Goal: Check status: Check status

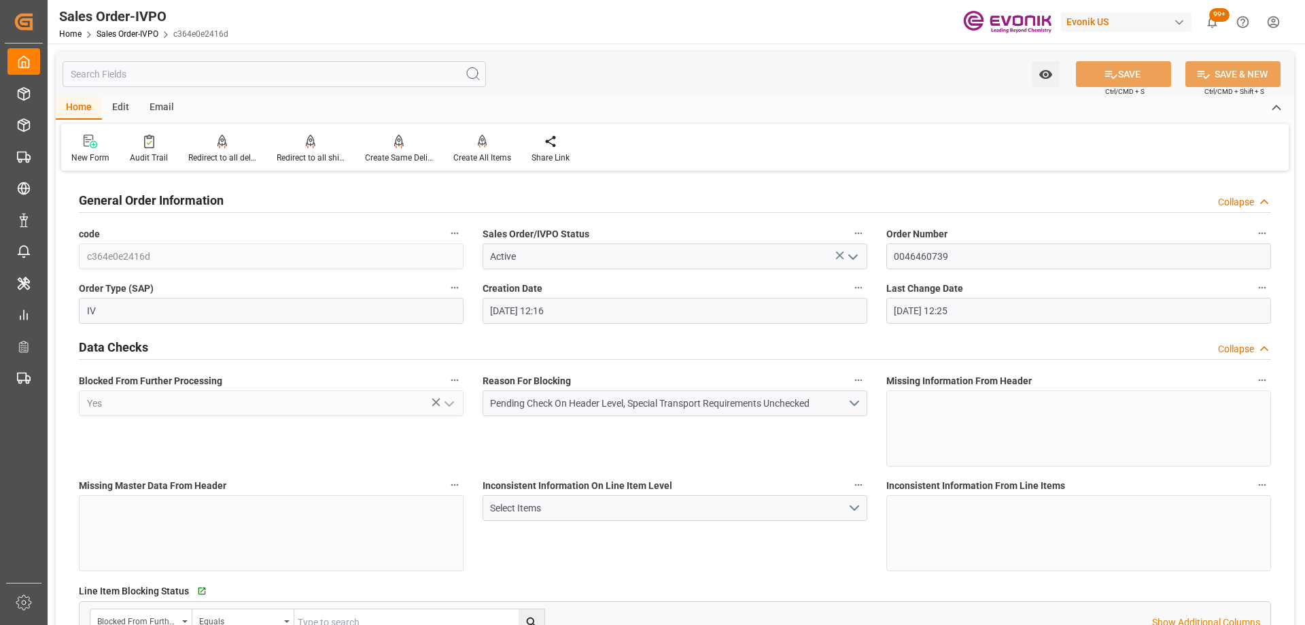
scroll to position [612, 0]
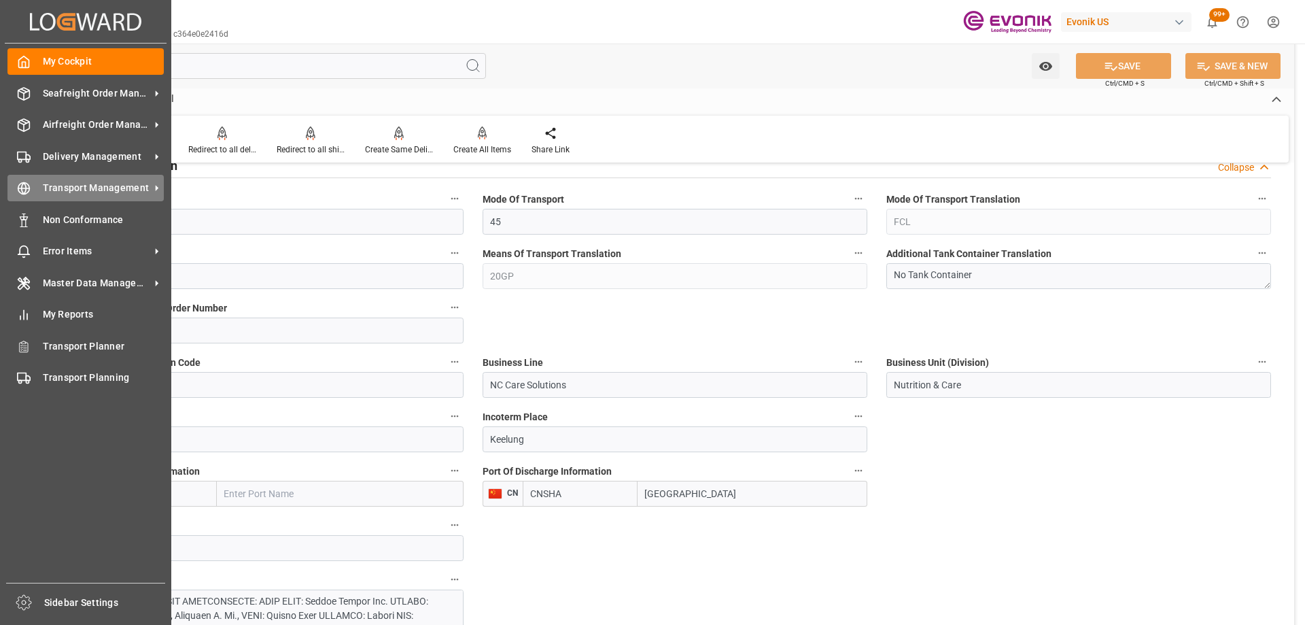
click at [74, 197] on div "Transport Management Transport Management" at bounding box center [85, 188] width 156 height 27
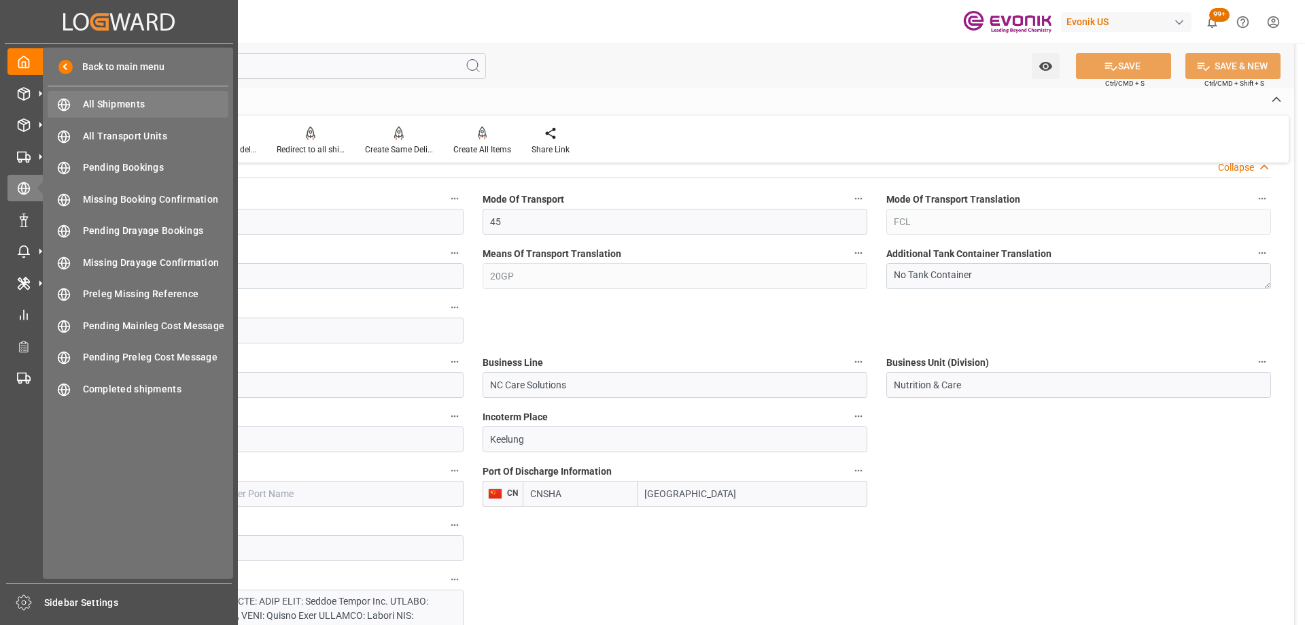
click at [138, 108] on span "All Shipments" at bounding box center [156, 104] width 146 height 14
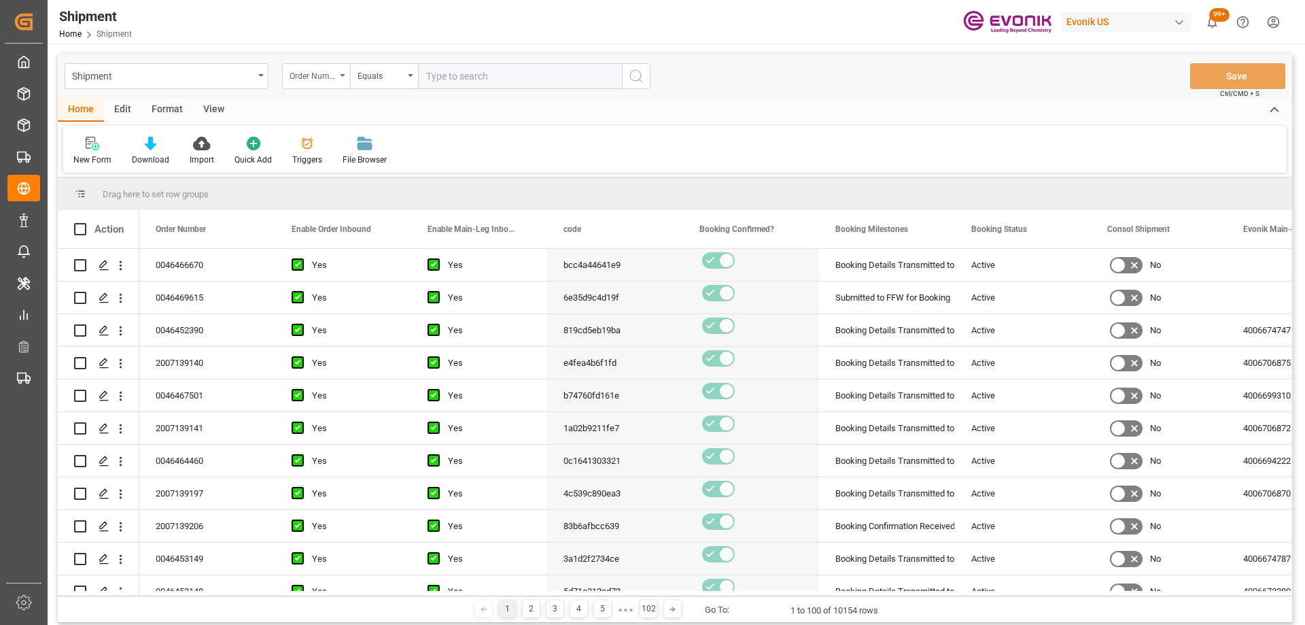
click at [330, 77] on div "Order Number" at bounding box center [313, 75] width 46 height 16
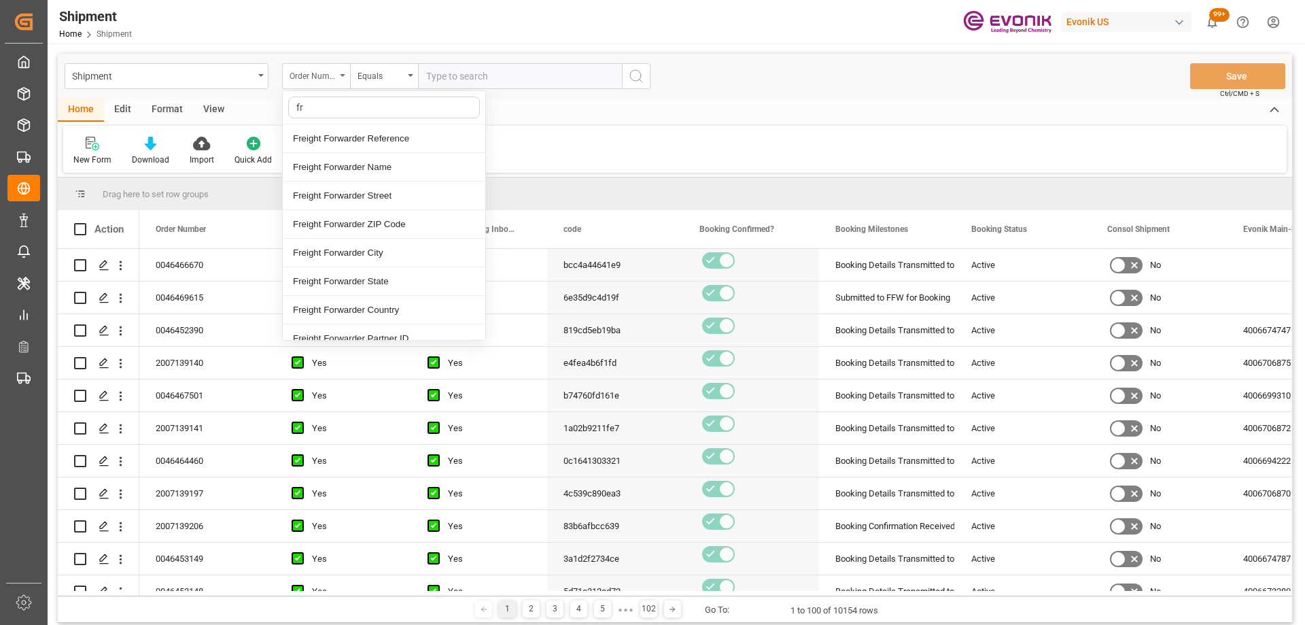
type input "fre"
click at [341, 141] on div "Freight Forwarder Reference" at bounding box center [384, 138] width 203 height 29
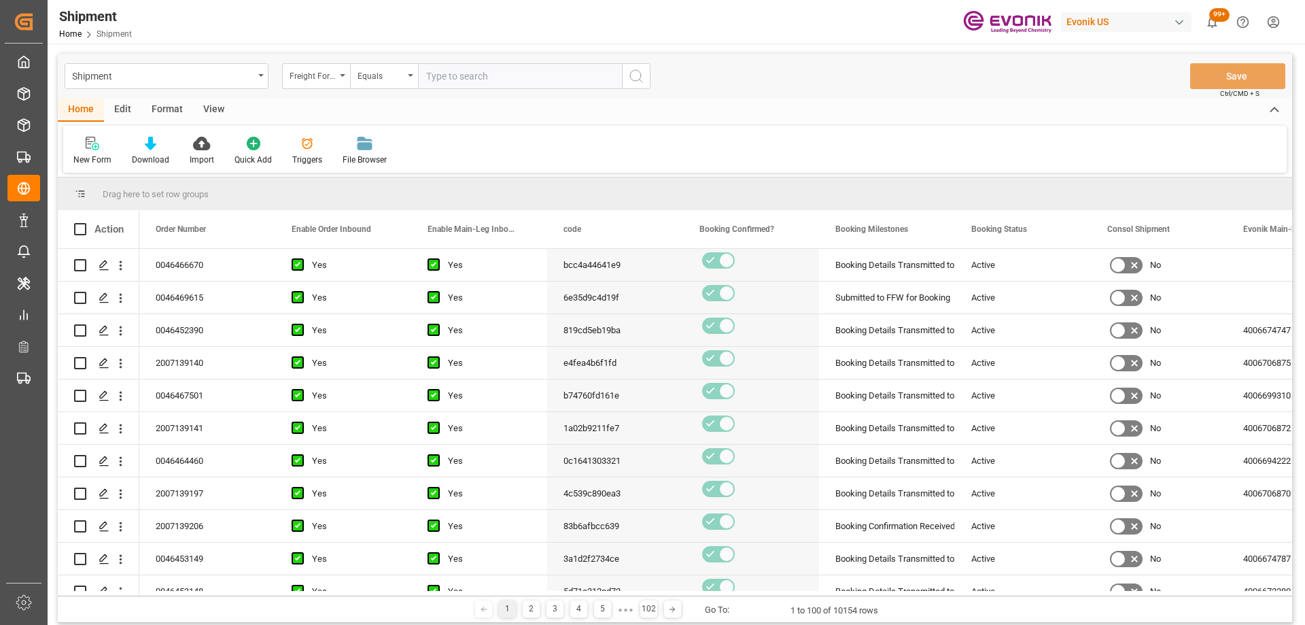
click at [445, 79] on input "text" at bounding box center [520, 76] width 204 height 26
paste input "250805000264"
type input "250805000264"
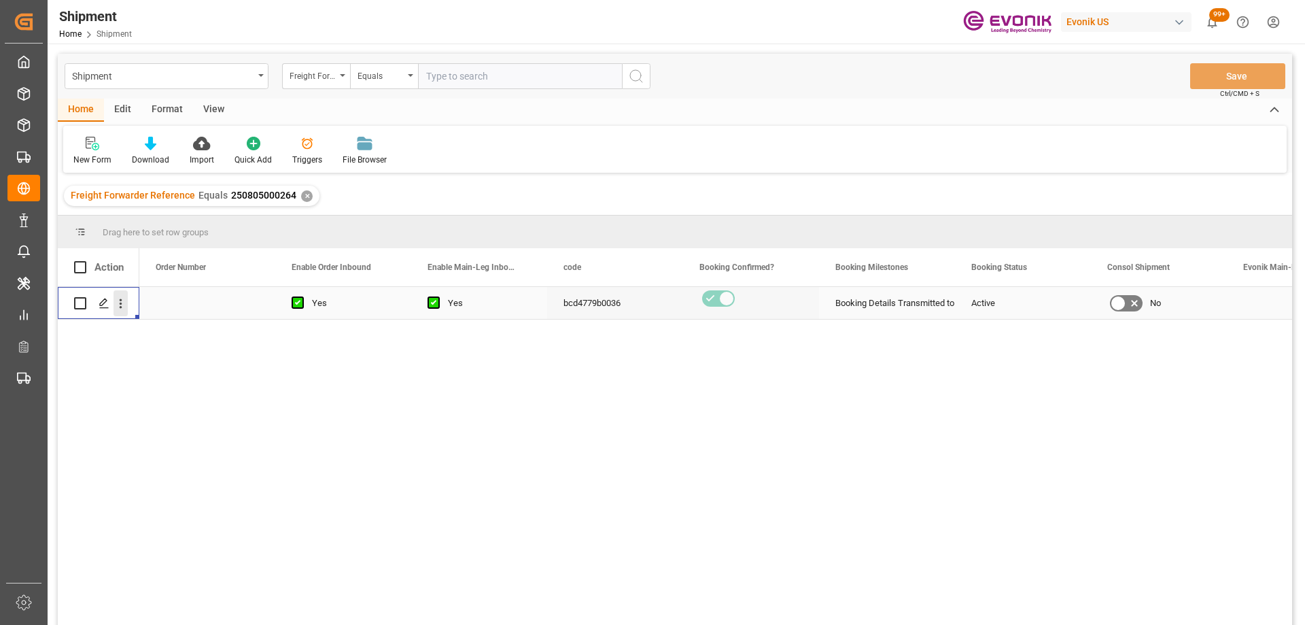
click at [115, 303] on icon "open menu" at bounding box center [121, 303] width 14 height 14
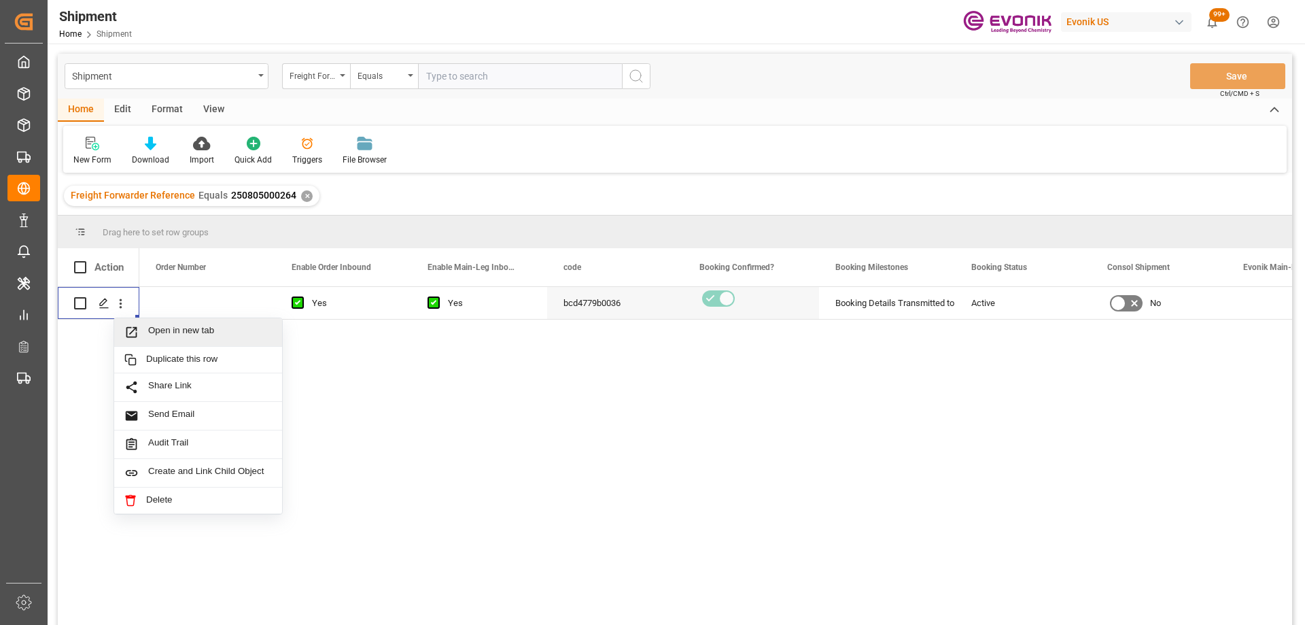
click at [564, 446] on div "Yes Yes bcd4779b0036 Booking Details Transmitted to SAP Active No 250805000264" at bounding box center [715, 460] width 1153 height 347
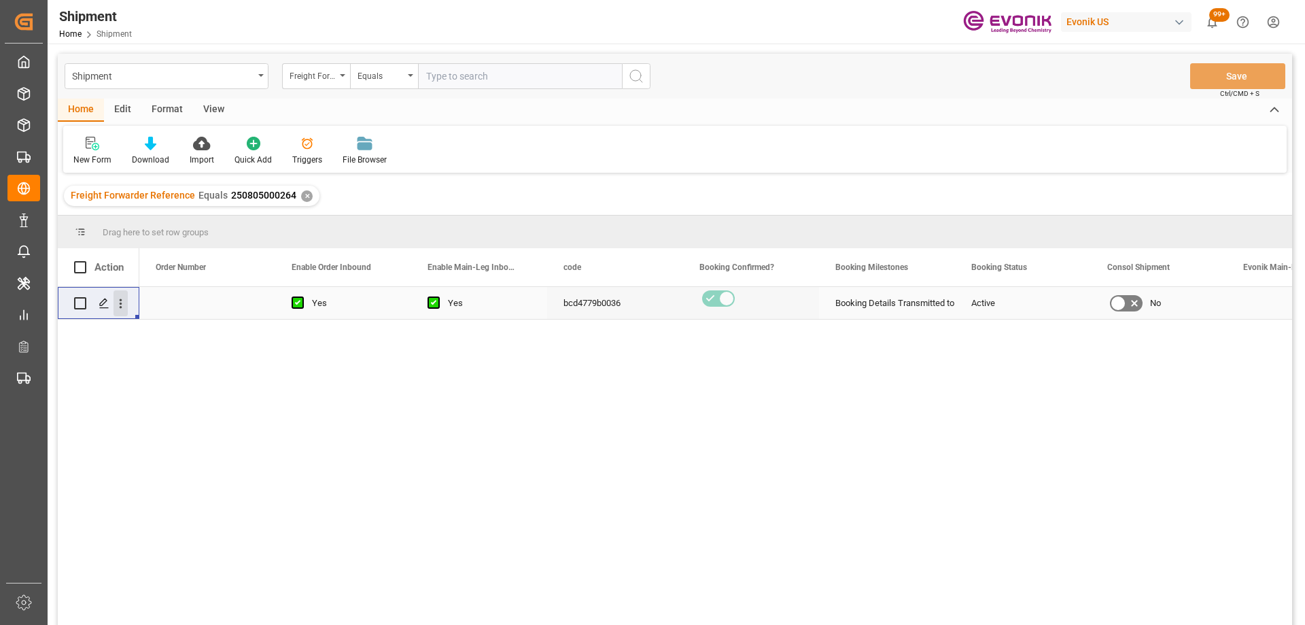
click at [120, 306] on icon "open menu" at bounding box center [121, 303] width 14 height 14
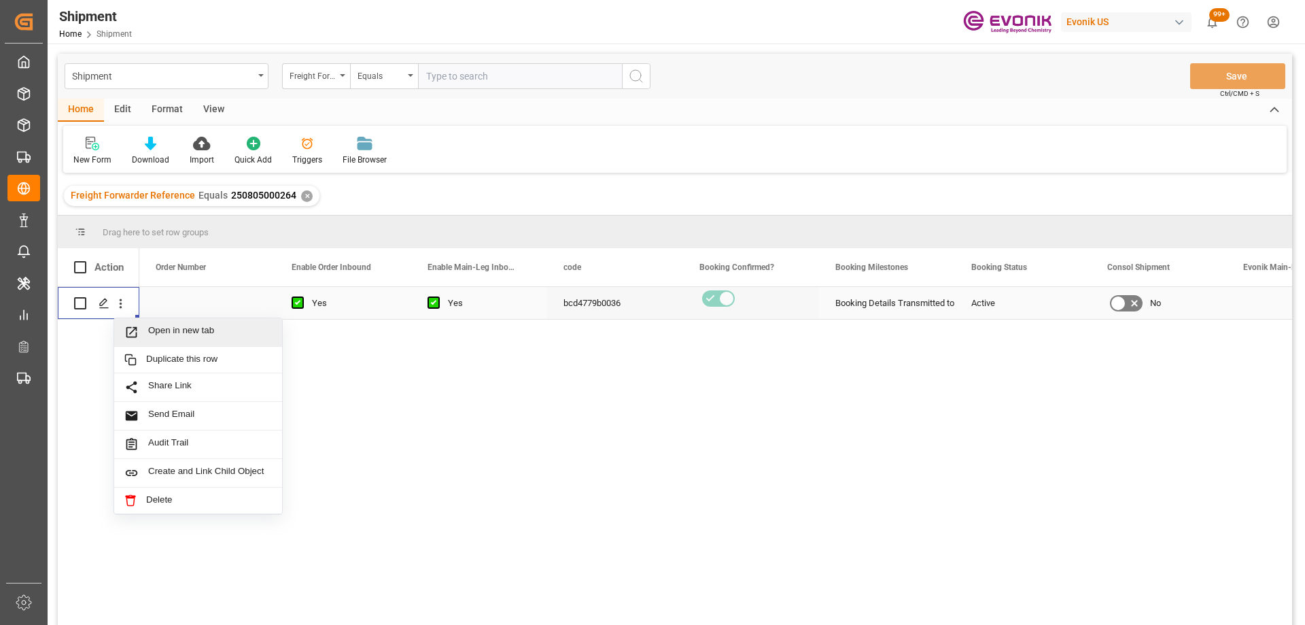
click at [153, 323] on div "Open in new tab" at bounding box center [198, 332] width 168 height 29
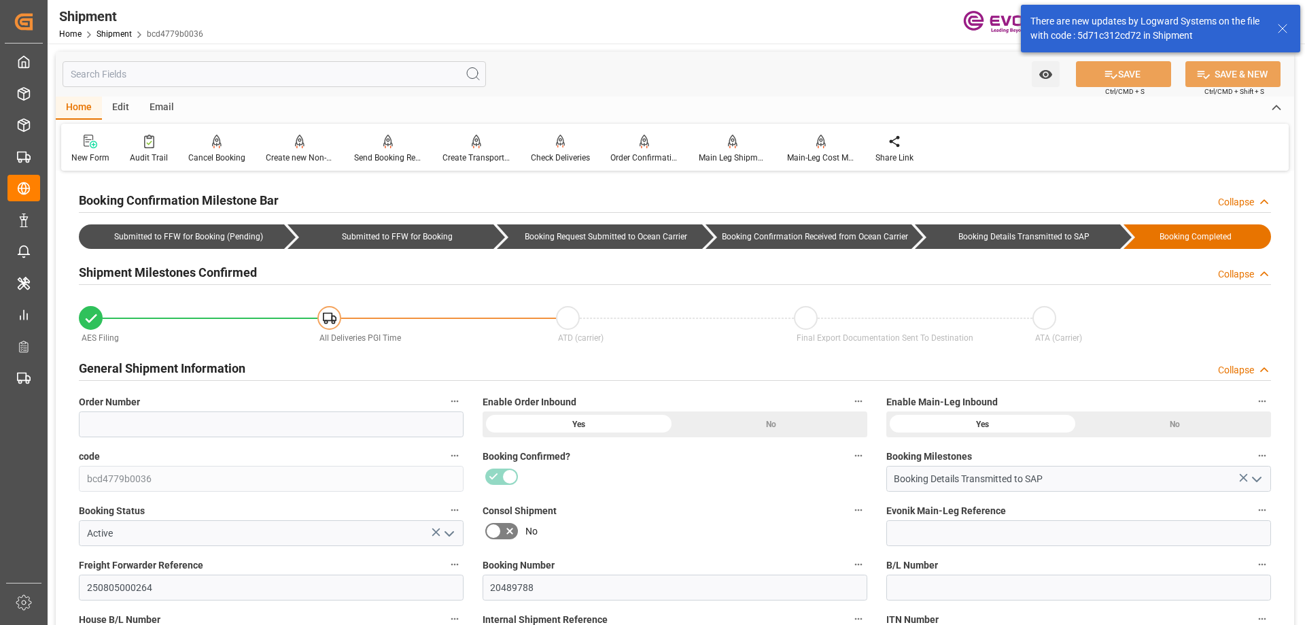
scroll to position [204, 0]
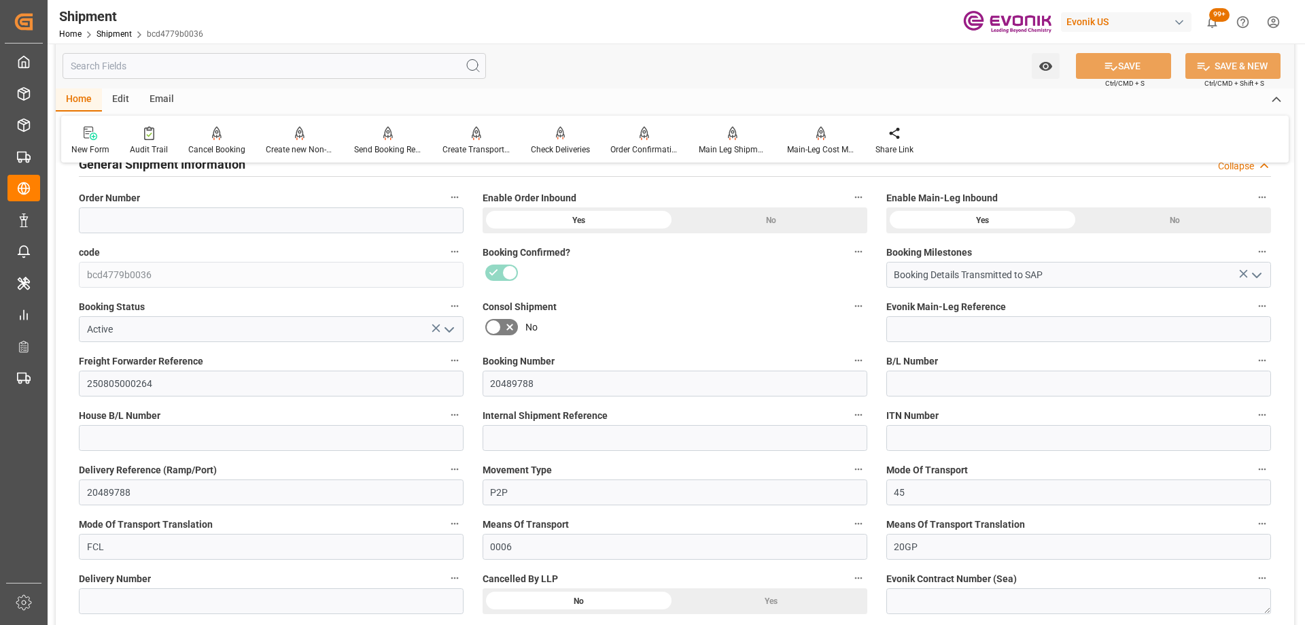
click at [455, 331] on icon "open menu" at bounding box center [449, 330] width 16 height 16
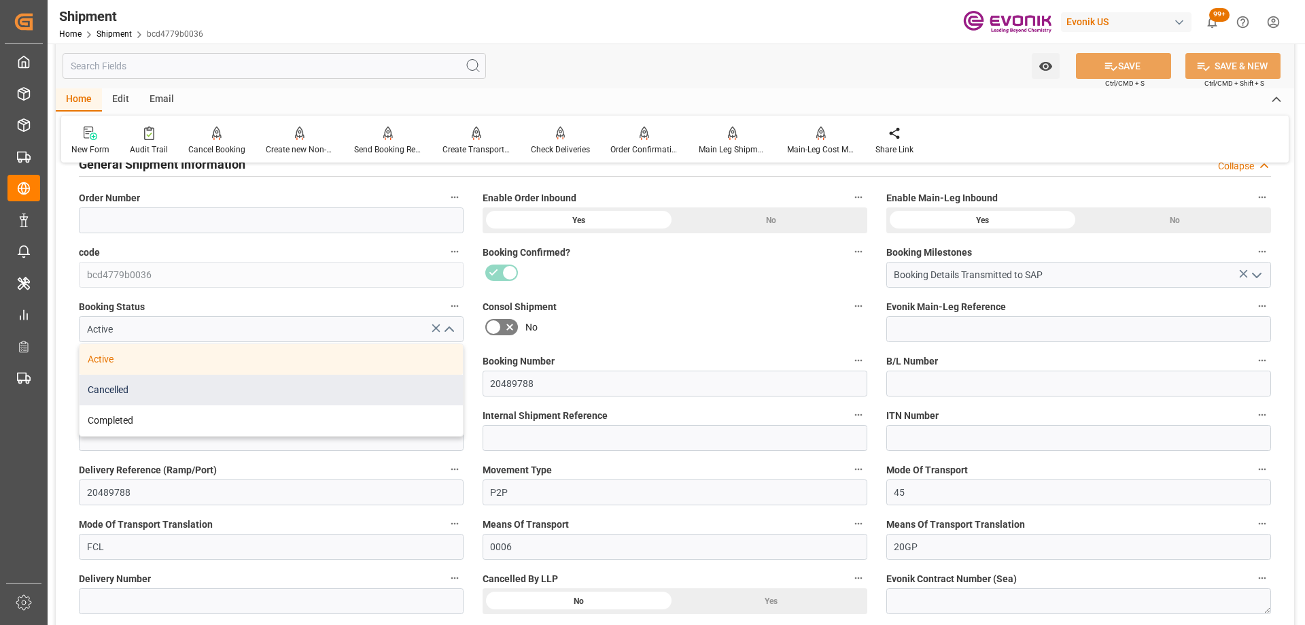
click at [169, 390] on div "Cancelled" at bounding box center [271, 390] width 383 height 31
type input "Cancelled"
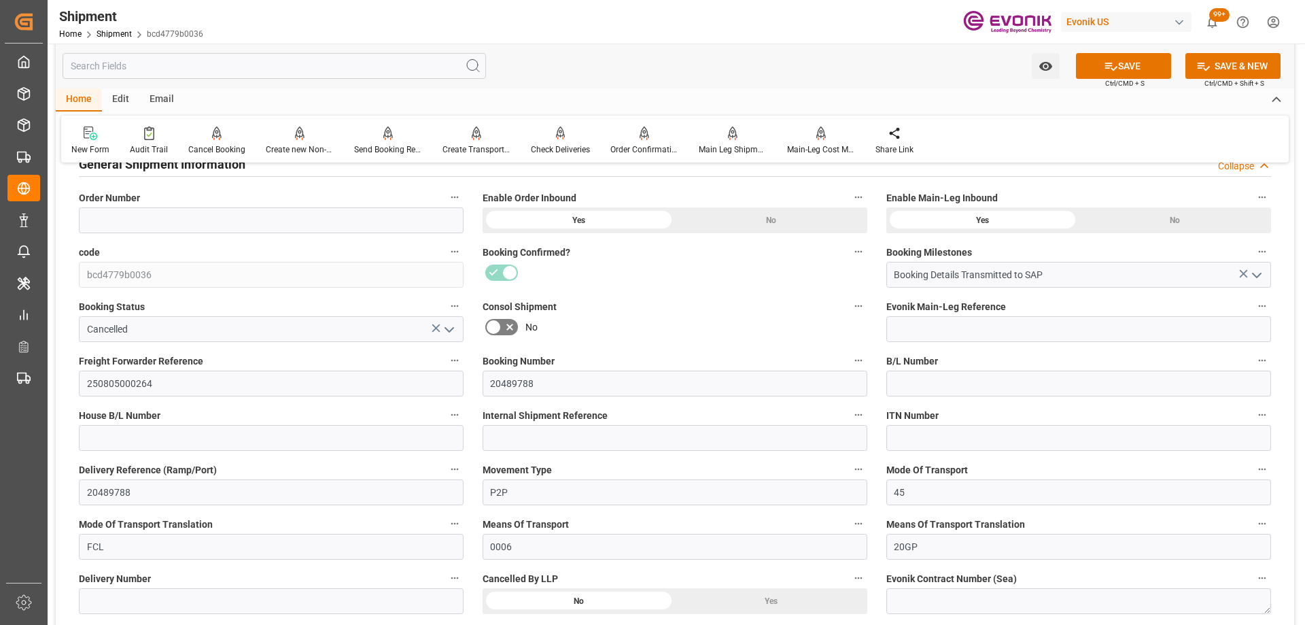
click at [647, 301] on label "Consol Shipment" at bounding box center [675, 306] width 385 height 19
click at [850, 301] on button "Consol Shipment" at bounding box center [859, 306] width 18 height 18
click at [643, 320] on div at bounding box center [652, 312] width 1305 height 625
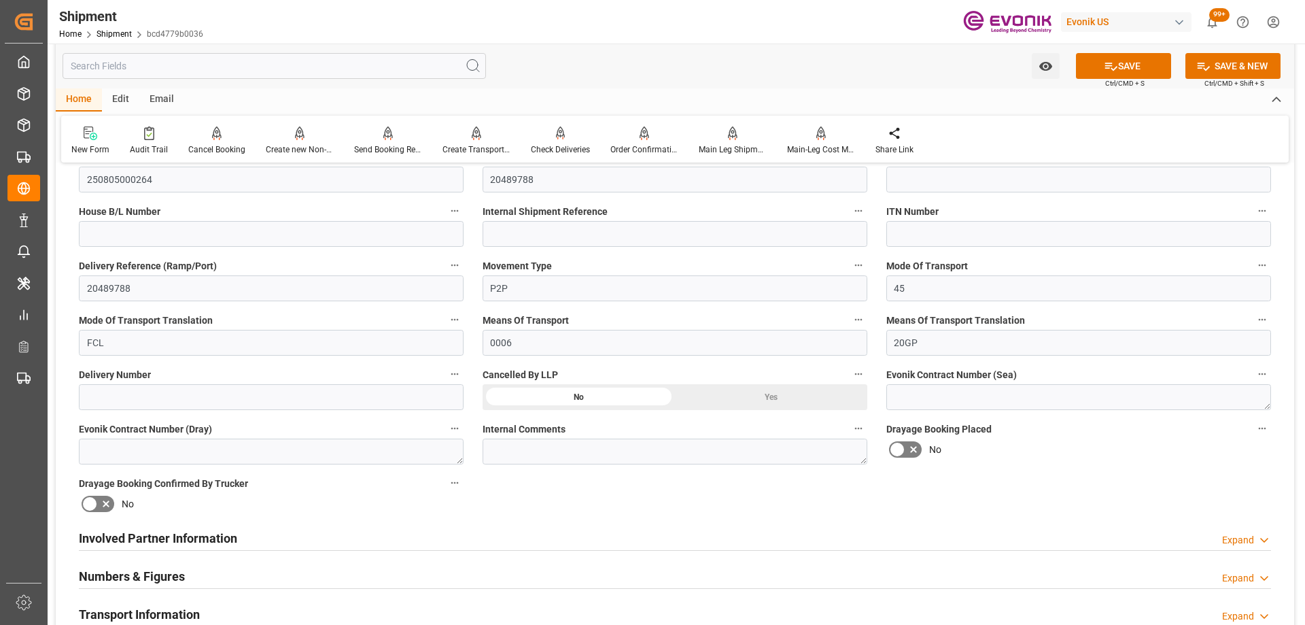
click at [759, 29] on div "Yes" at bounding box center [771, 16] width 192 height 26
click at [1111, 66] on icon at bounding box center [1111, 66] width 14 height 14
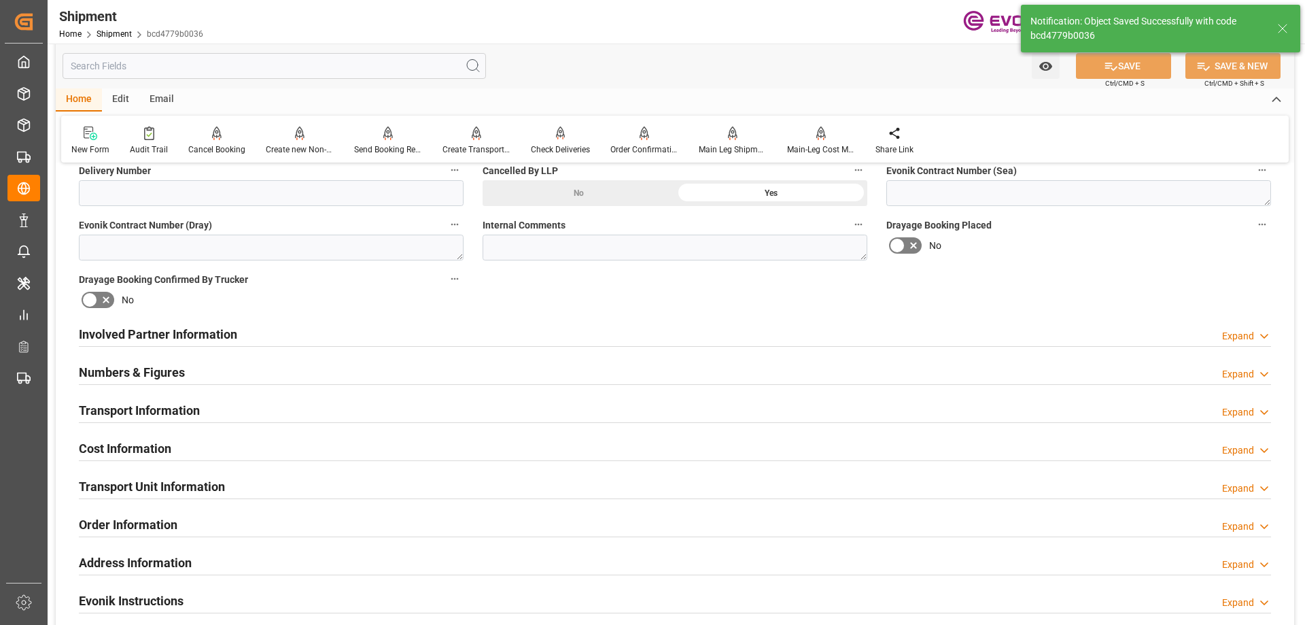
scroll to position [884, 0]
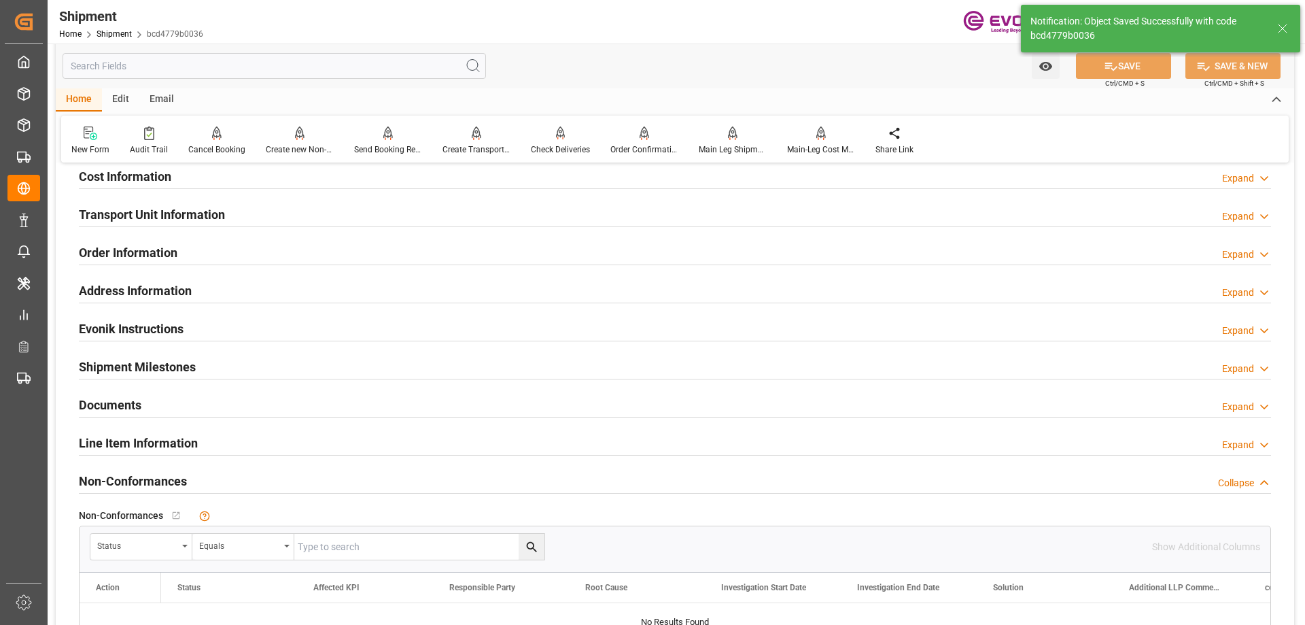
click at [226, 220] on div "Transport Unit Information Expand" at bounding box center [675, 214] width 1192 height 26
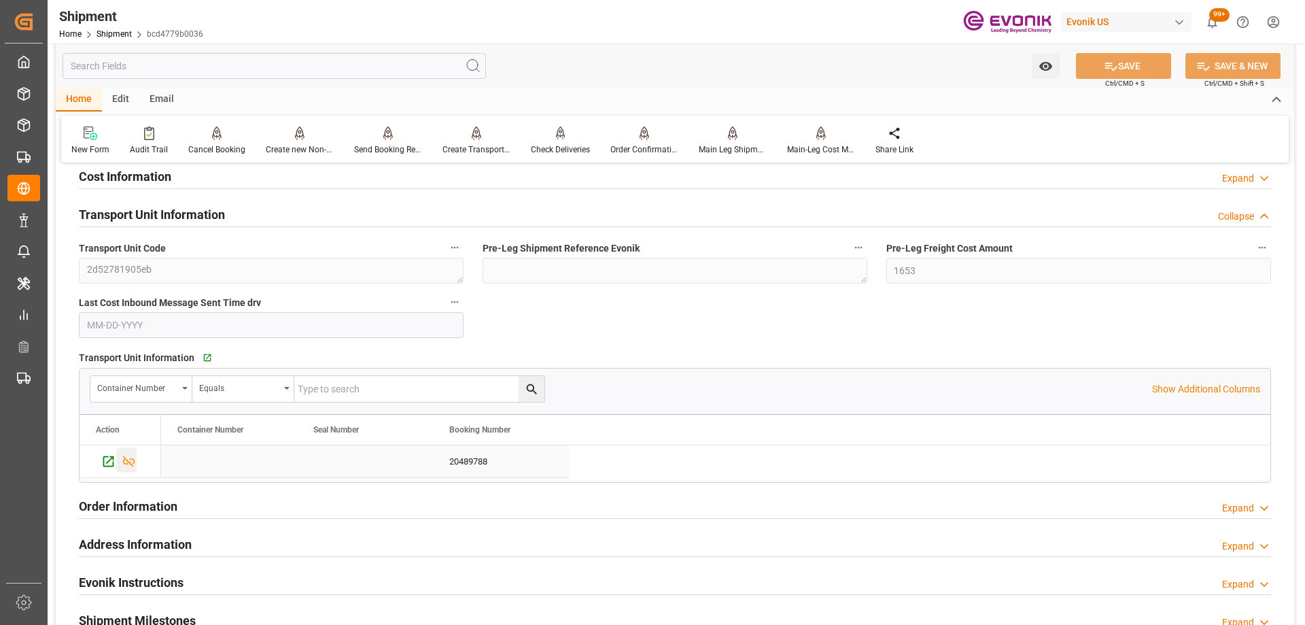
click at [134, 466] on icon "Press SPACE to select this row." at bounding box center [129, 461] width 14 height 14
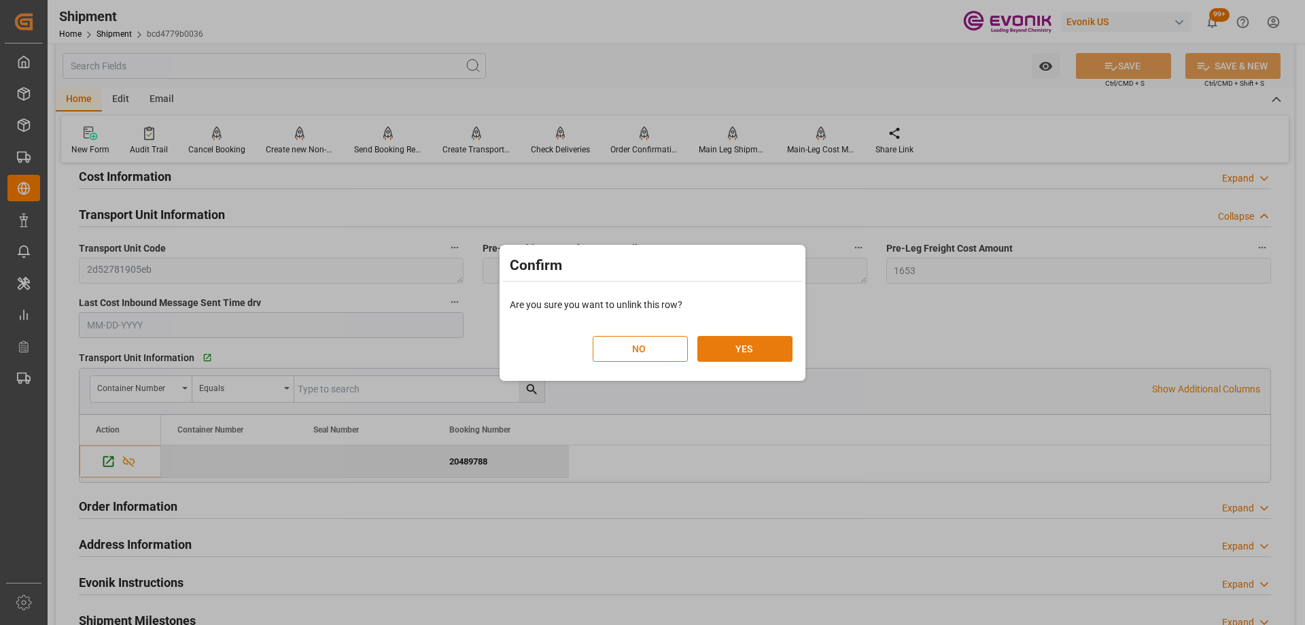
click at [772, 339] on button "YES" at bounding box center [744, 349] width 95 height 26
click at [760, 347] on button "YES" at bounding box center [744, 349] width 95 height 26
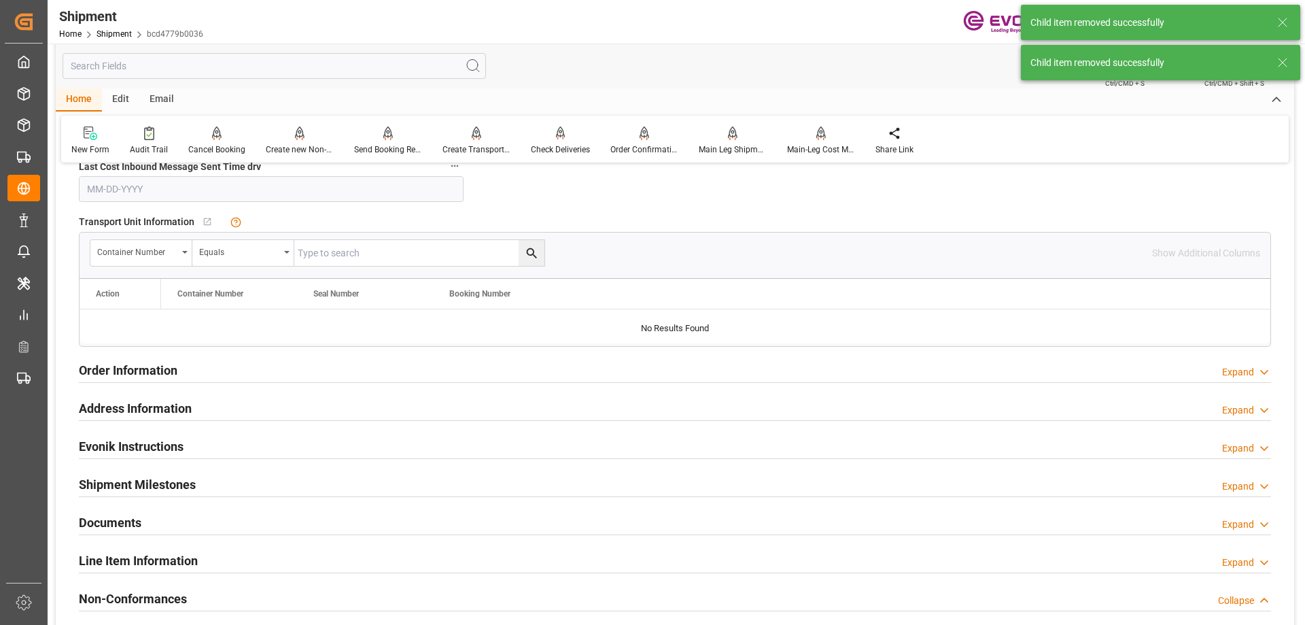
scroll to position [1156, 0]
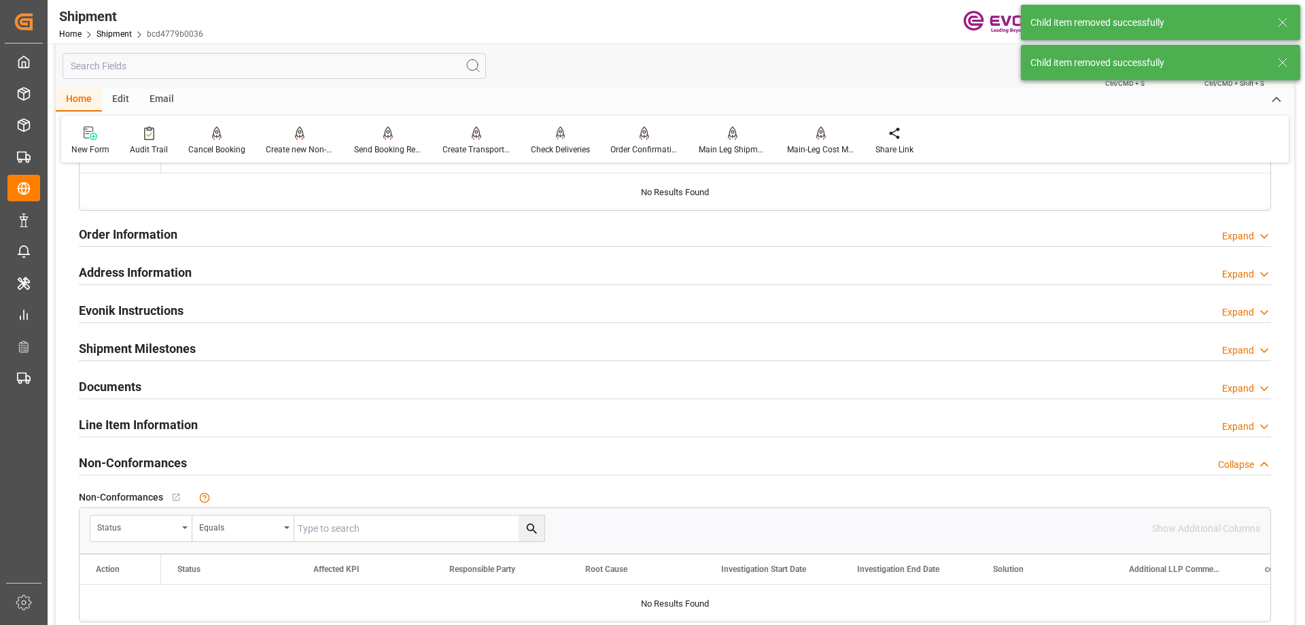
click at [180, 428] on h2 "Line Item Information" at bounding box center [138, 424] width 119 height 18
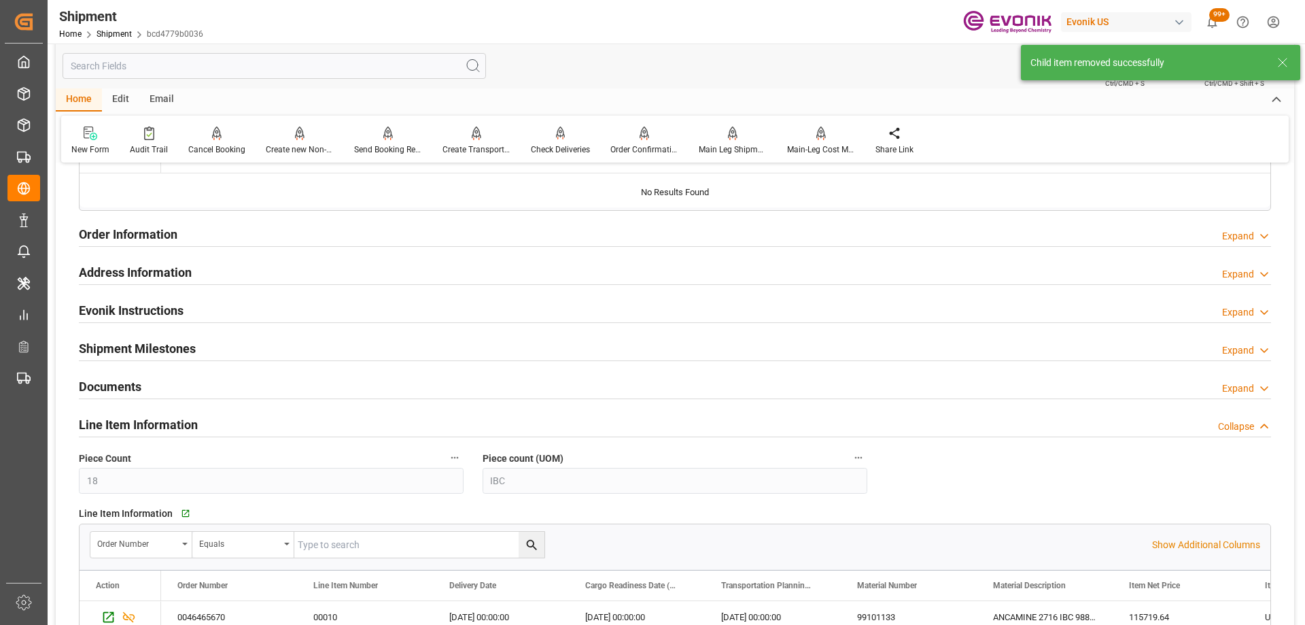
scroll to position [1360, 0]
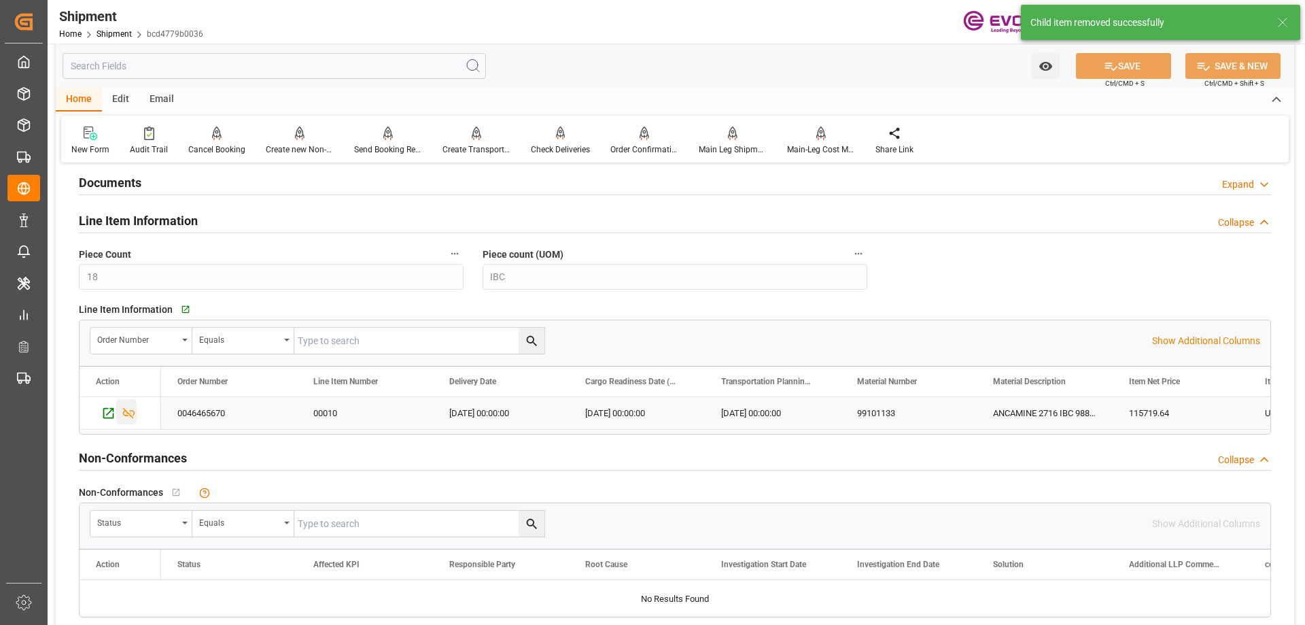
click at [131, 414] on icon "Press SPACE to select this row." at bounding box center [129, 413] width 14 height 14
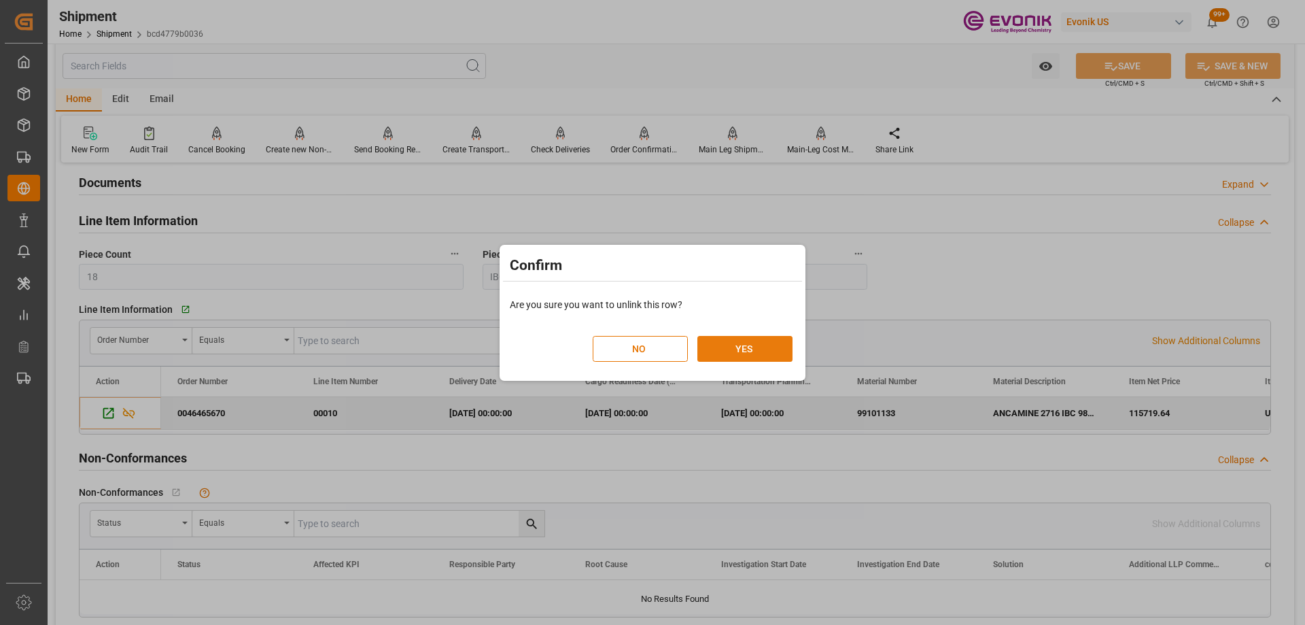
click at [744, 354] on button "YES" at bounding box center [744, 349] width 95 height 26
